Goal: Find specific fact: Find specific fact

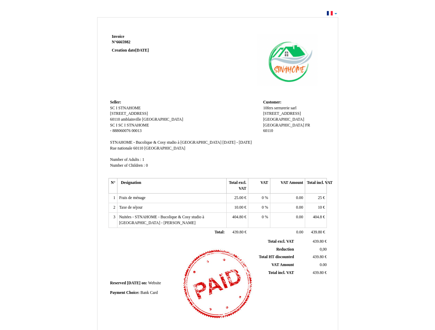
click at [118, 36] on span "Invoice" at bounding box center [118, 36] width 12 height 4
click at [124, 42] on span "6665982" at bounding box center [123, 42] width 14 height 4
click at [116, 102] on span "Seller:" at bounding box center [115, 102] width 11 height 4
click at [125, 108] on span "SC I STNAHOME" at bounding box center [125, 108] width 31 height 4
click at [123, 114] on span "[STREET_ADDRESS]" at bounding box center [129, 113] width 38 height 4
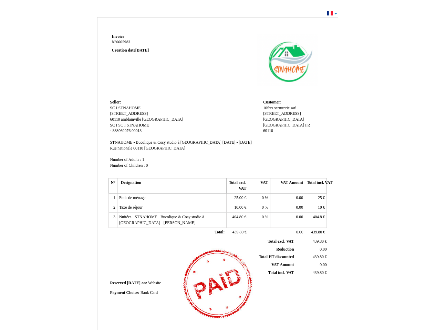
click at [116, 119] on span "60110" at bounding box center [115, 119] width 10 height 4
click at [131, 119] on span "amblainville" at bounding box center [131, 119] width 20 height 4
click at [148, 119] on span "[GEOGRAPHIC_DATA]" at bounding box center [162, 119] width 41 height 4
click at [114, 125] on span "SC I" at bounding box center [113, 125] width 7 height 4
click at [134, 125] on span "SC I STNAHOME" at bounding box center [133, 125] width 31 height 4
